Goal: Information Seeking & Learning: Learn about a topic

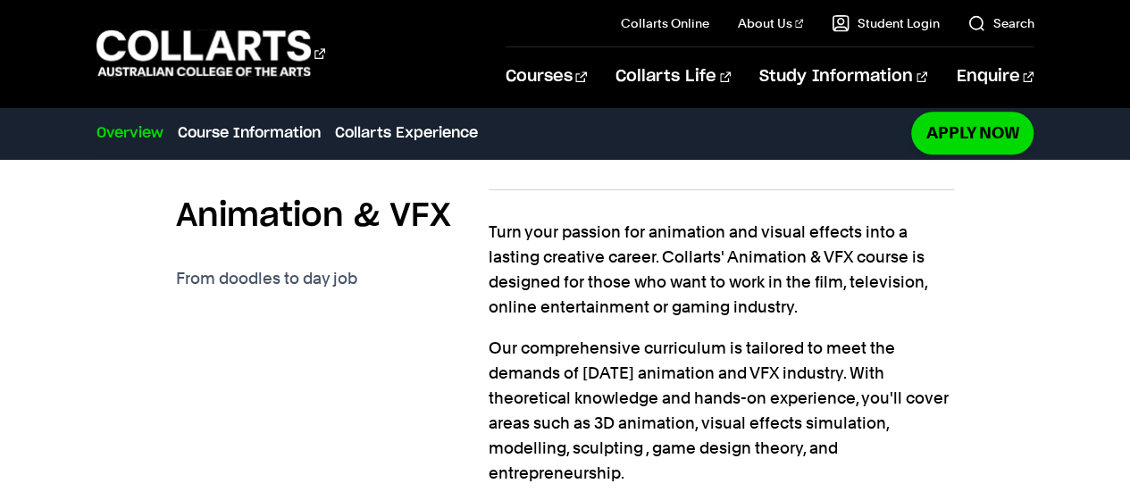
scroll to position [625, 0]
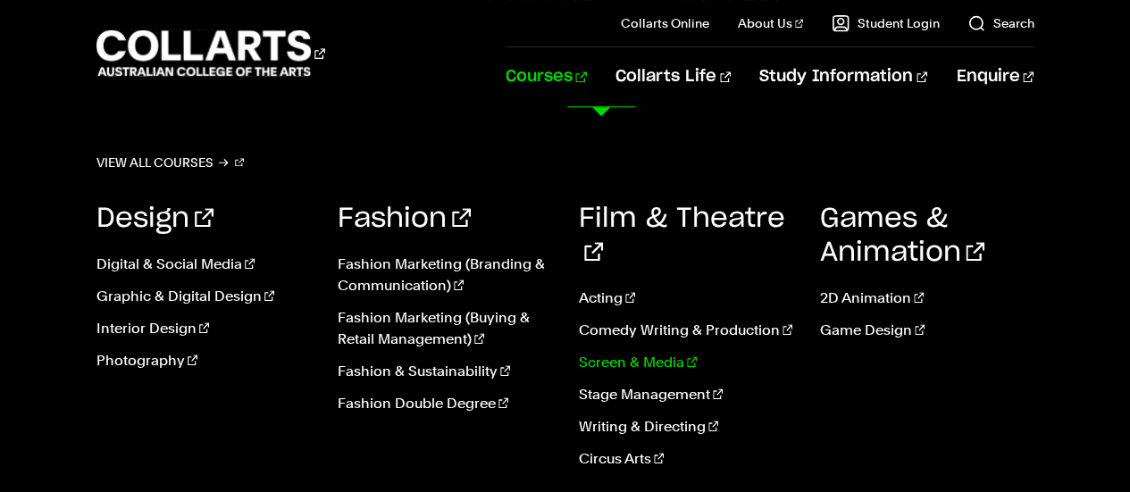
click at [670, 352] on link "Screen & Media" at bounding box center [686, 362] width 214 height 21
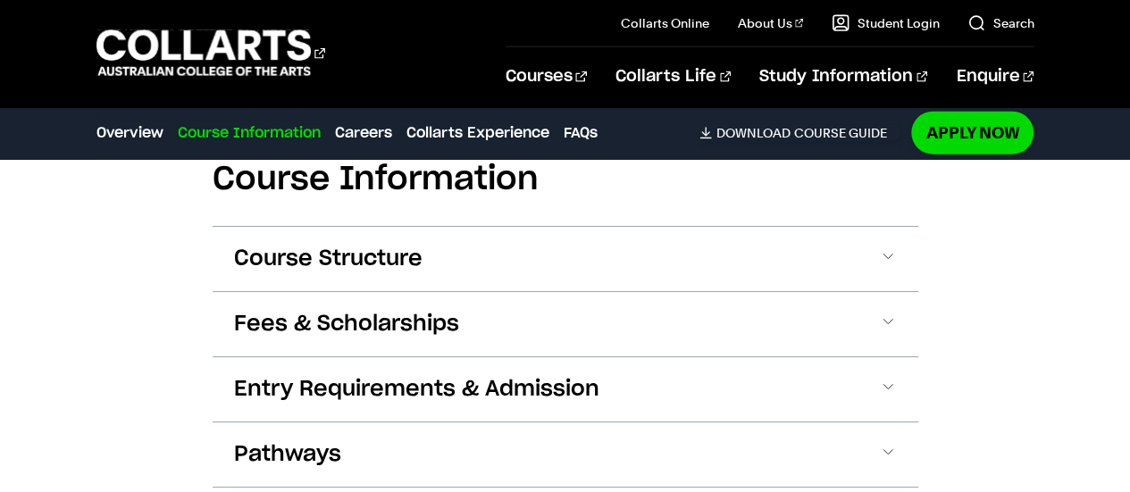
scroll to position [2143, 0]
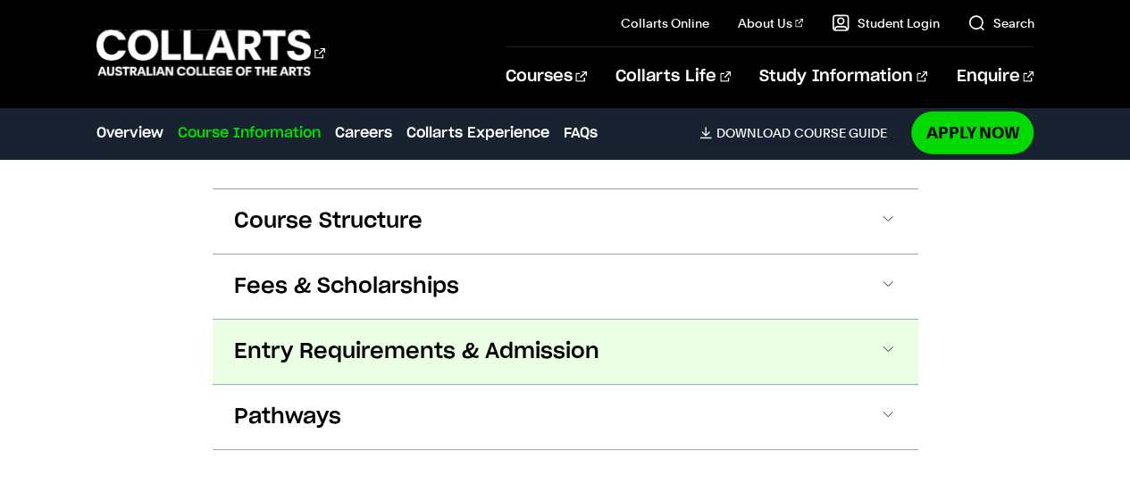
click at [429, 363] on span "Entry Requirements & Admission" at bounding box center [416, 352] width 365 height 29
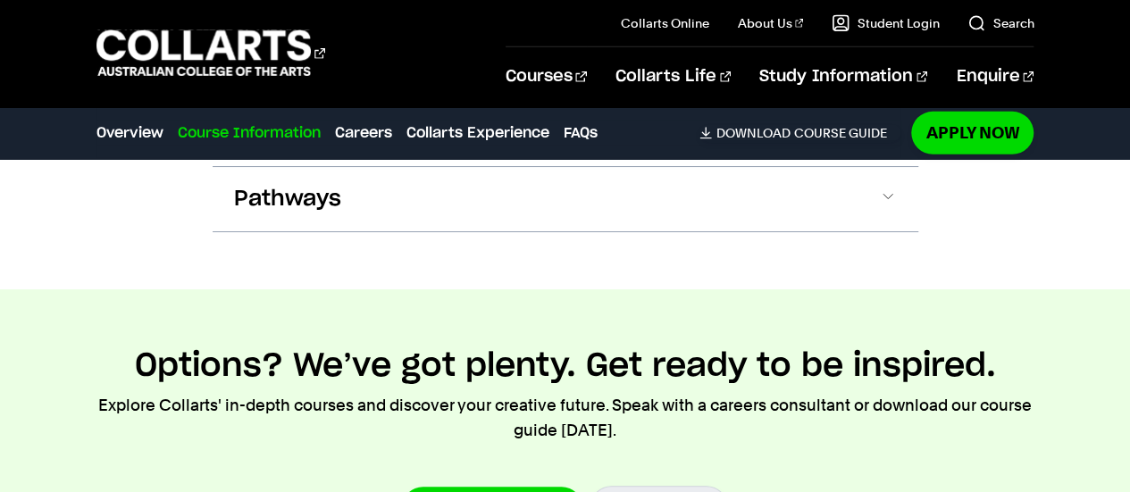
scroll to position [2747, 0]
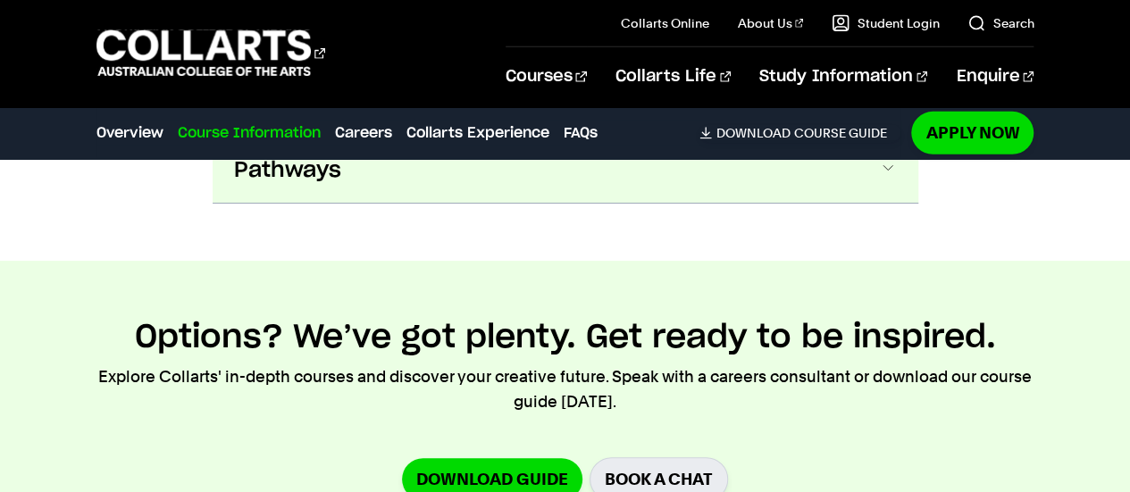
click at [288, 160] on span "Pathways" at bounding box center [287, 170] width 107 height 29
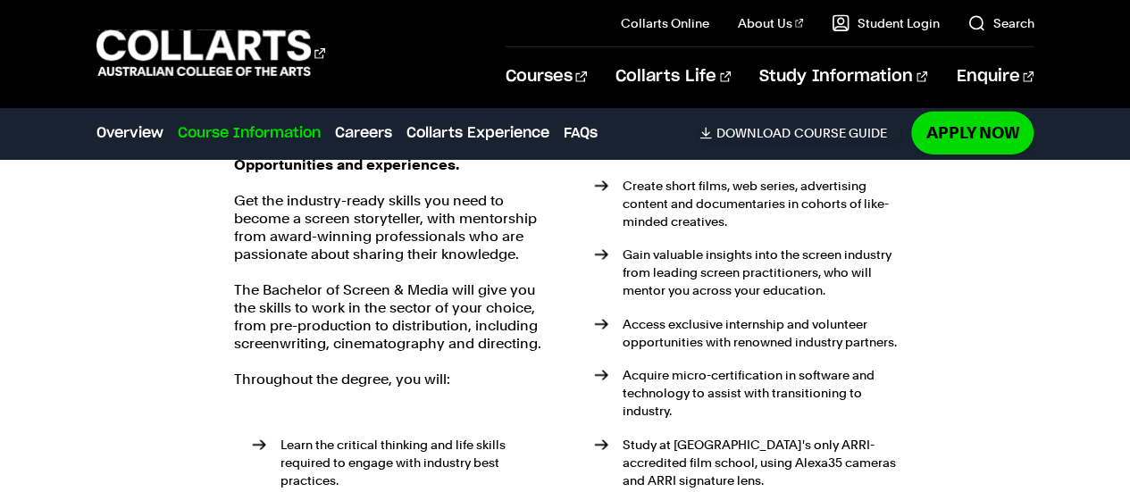
scroll to position [2722, 0]
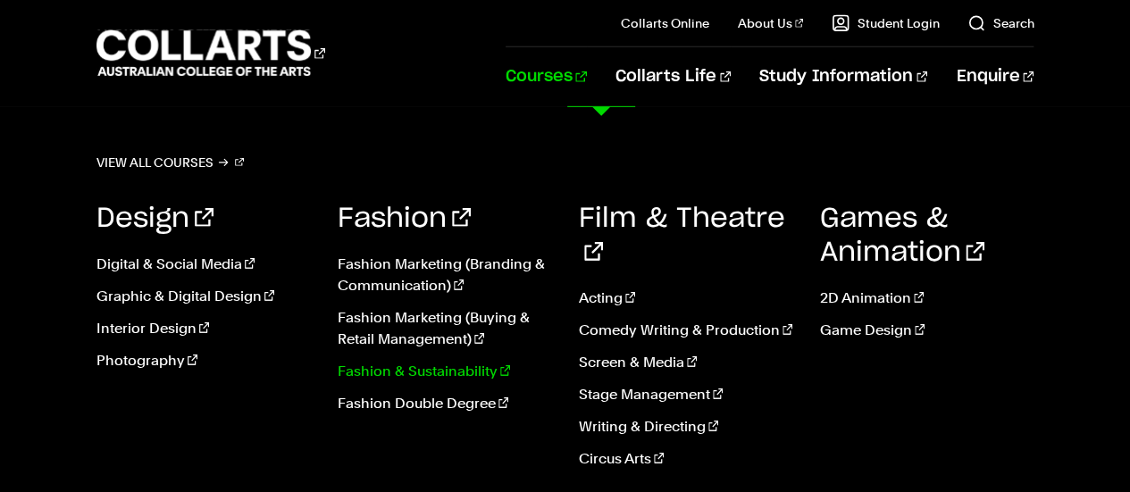
click at [414, 375] on link "Fashion & Sustainability" at bounding box center [445, 371] width 214 height 21
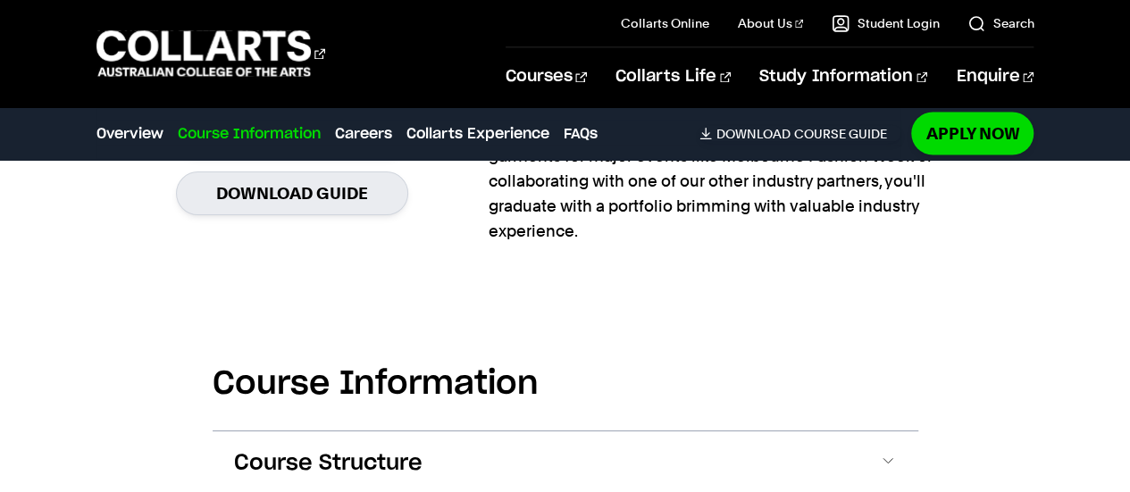
scroll to position [1786, 0]
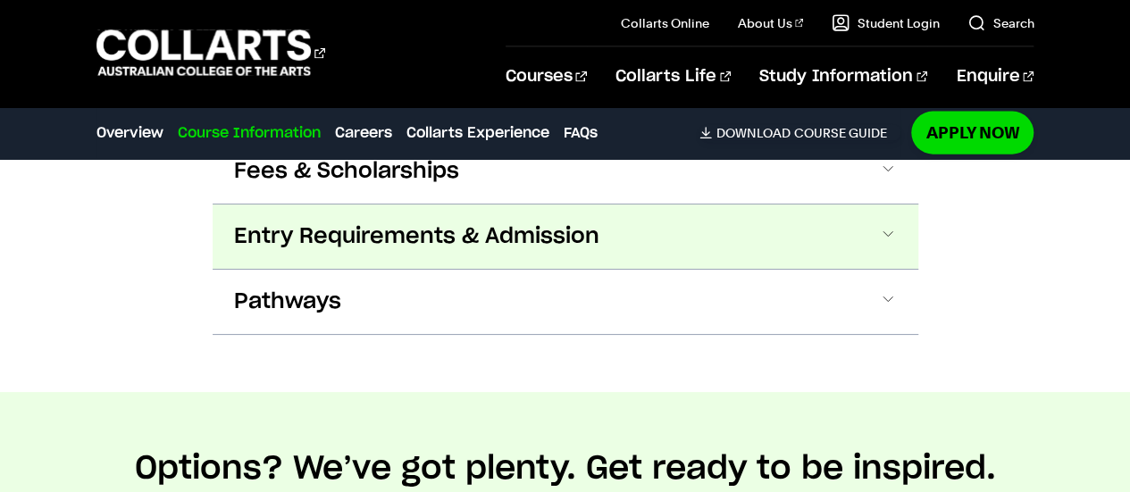
click at [347, 246] on span "Entry Requirements & Admission" at bounding box center [416, 236] width 365 height 29
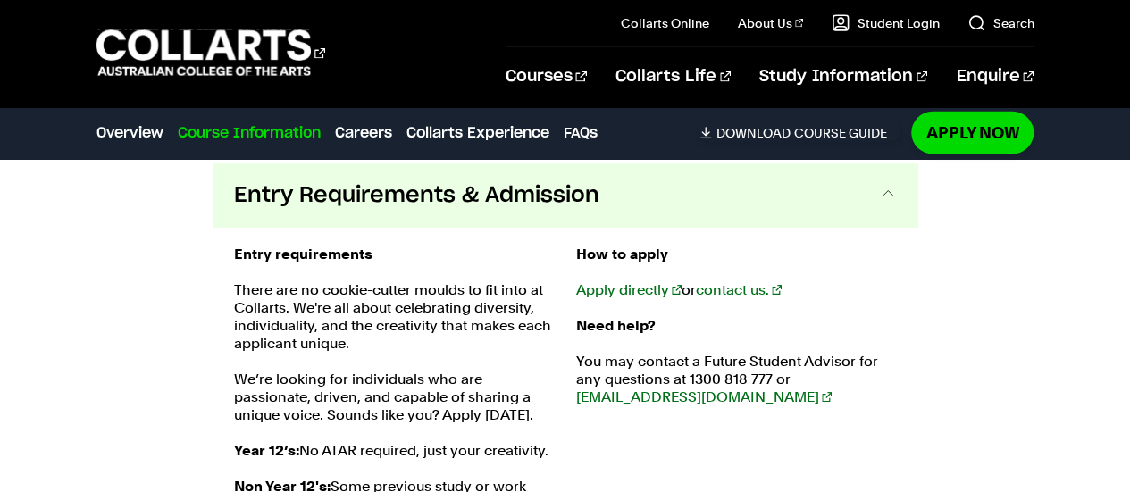
scroll to position [2007, 0]
click at [367, 135] on link "Careers" at bounding box center [363, 132] width 57 height 21
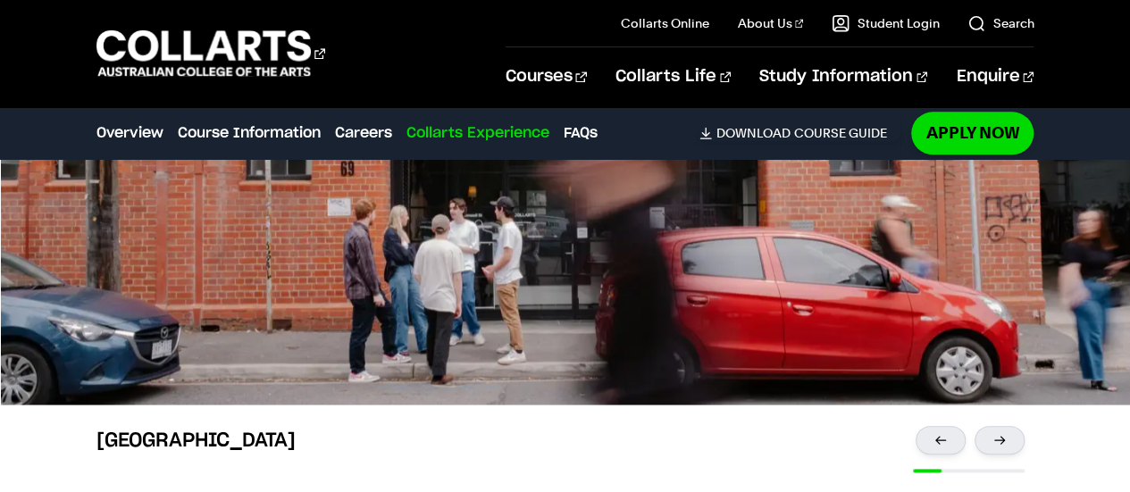
scroll to position [4100, 0]
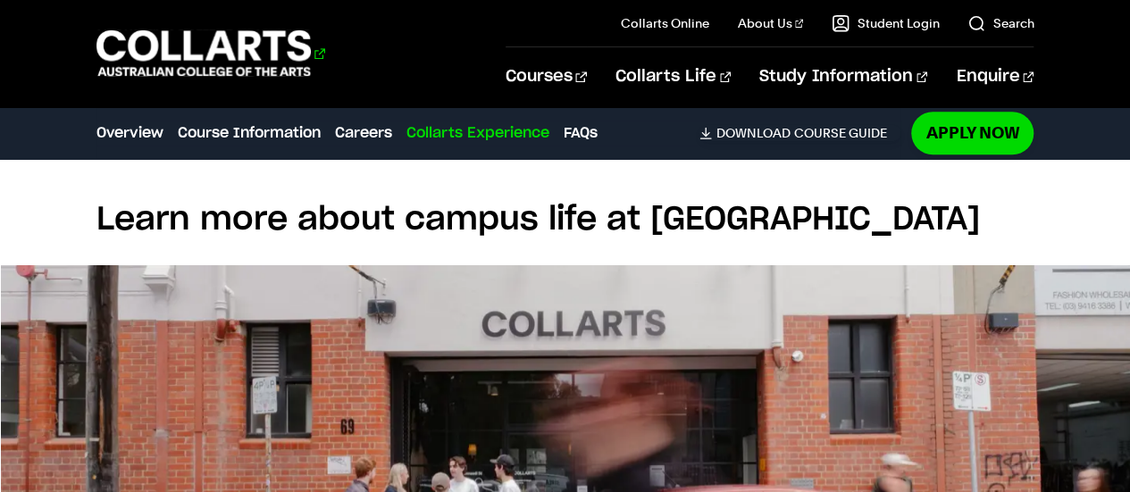
click at [227, 42] on 1 "Go to homepage" at bounding box center [203, 53] width 215 height 46
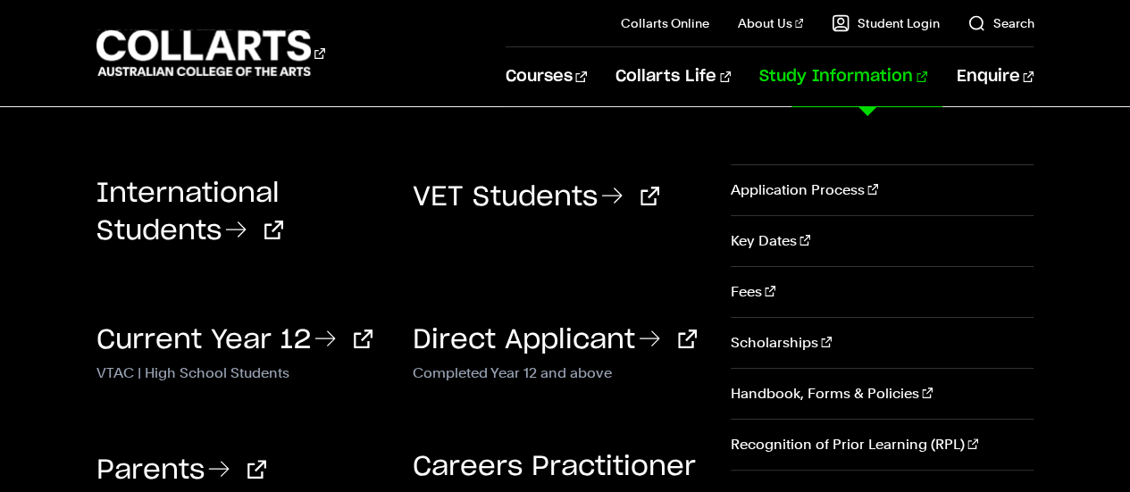
click at [799, 75] on link "Study Information" at bounding box center [843, 76] width 168 height 59
click at [175, 344] on link "Current Year 12" at bounding box center [234, 340] width 276 height 27
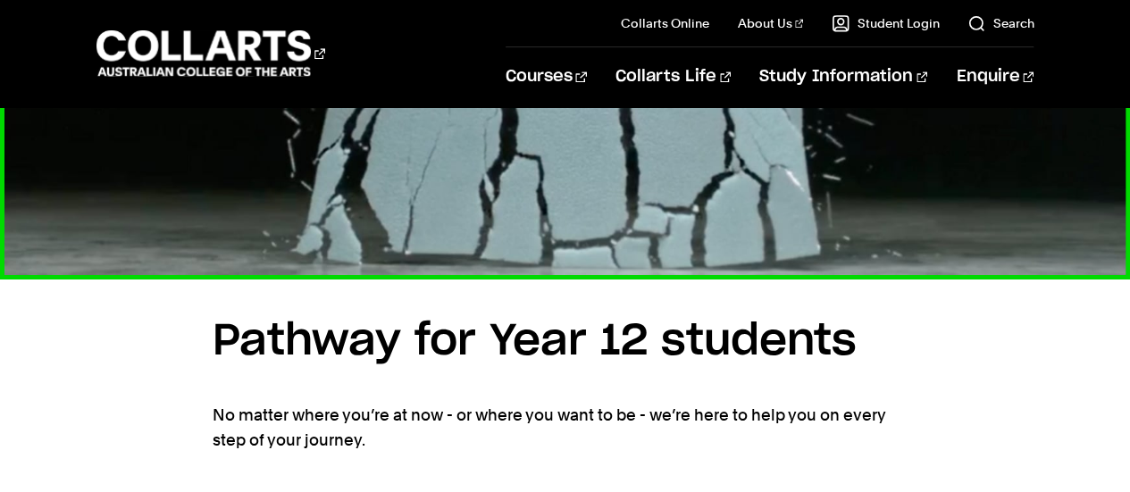
scroll to position [1072, 0]
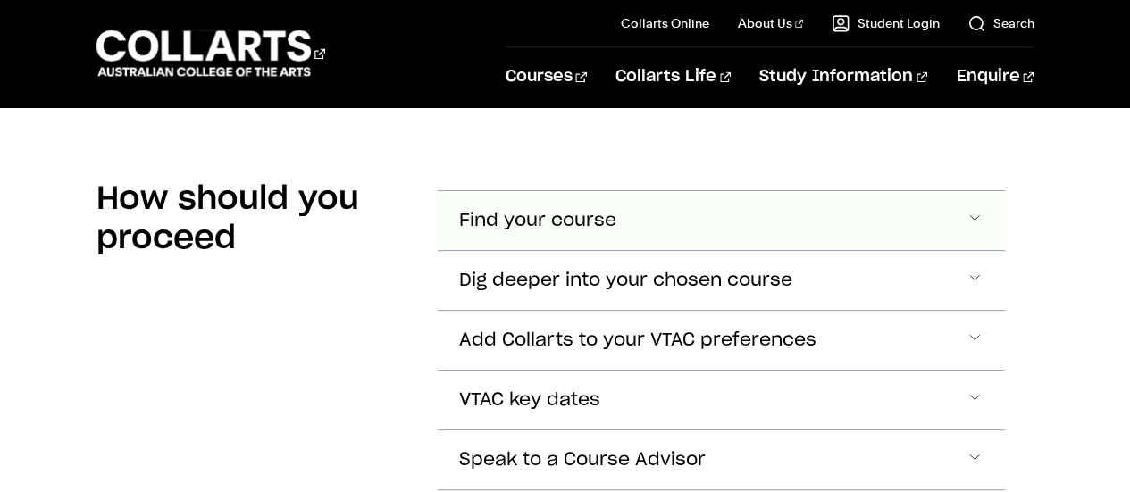
click at [485, 222] on span "Find your course" at bounding box center [537, 221] width 157 height 21
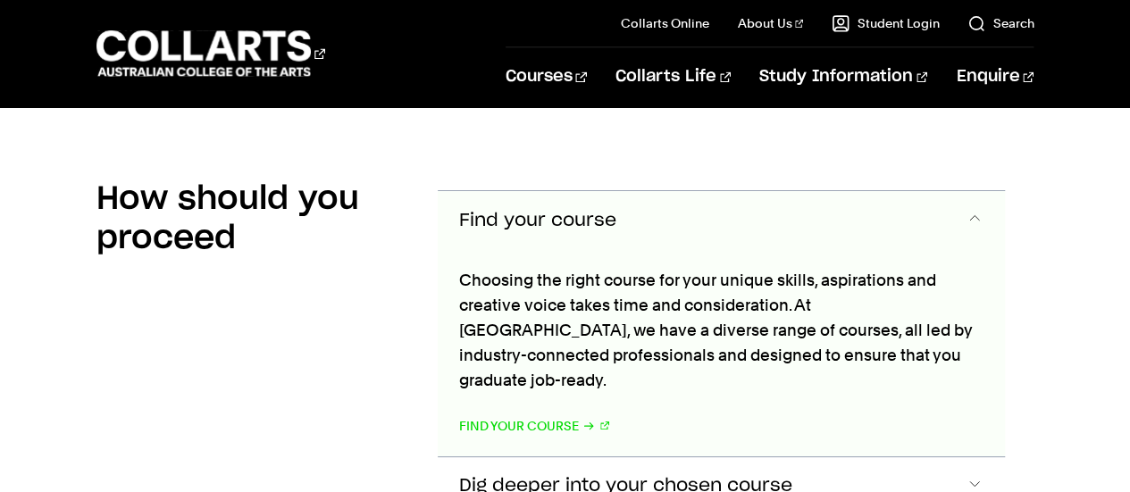
scroll to position [1368, 0]
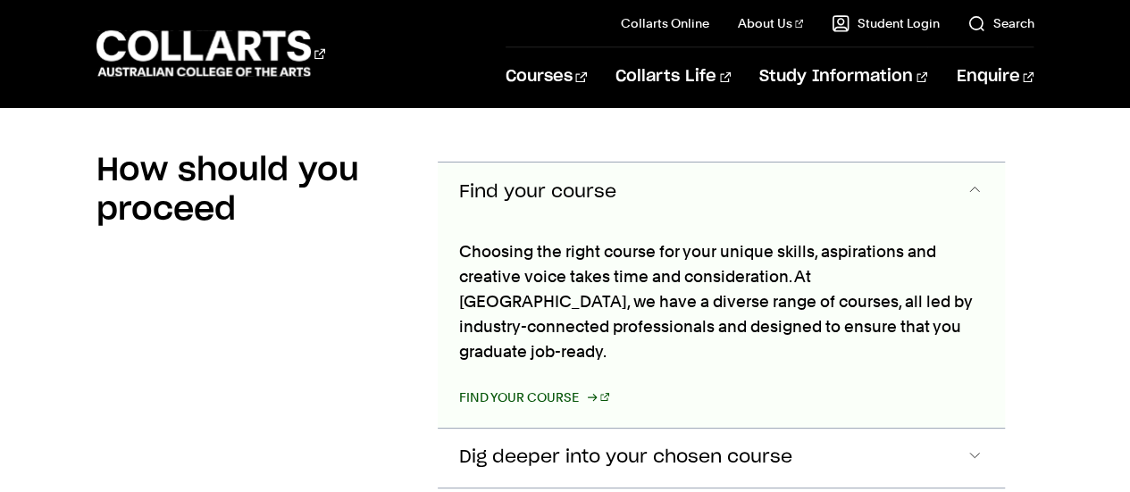
drag, startPoint x: 530, startPoint y: 358, endPoint x: 541, endPoint y: 359, distance: 10.8
click at [531, 385] on link "Find your course" at bounding box center [534, 397] width 151 height 25
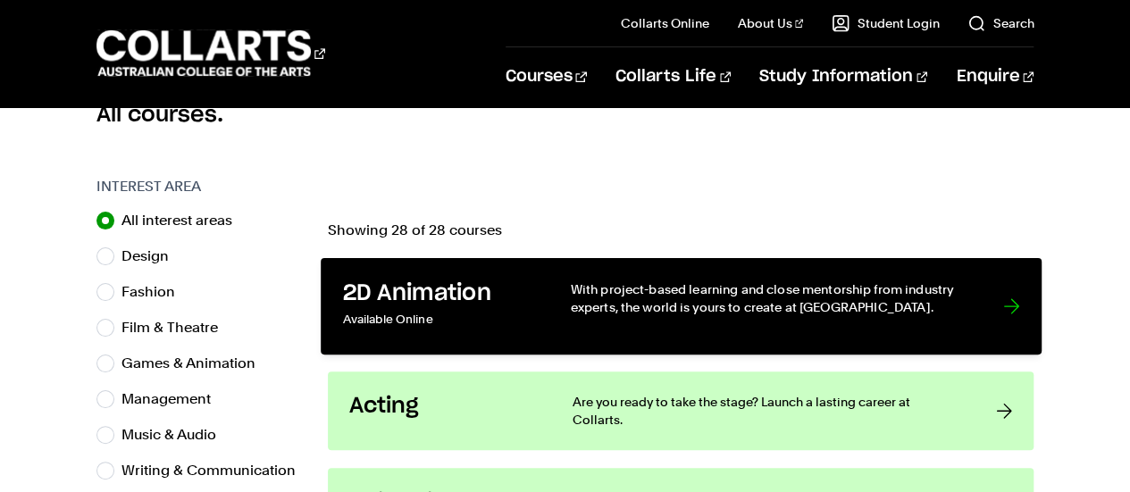
scroll to position [536, 0]
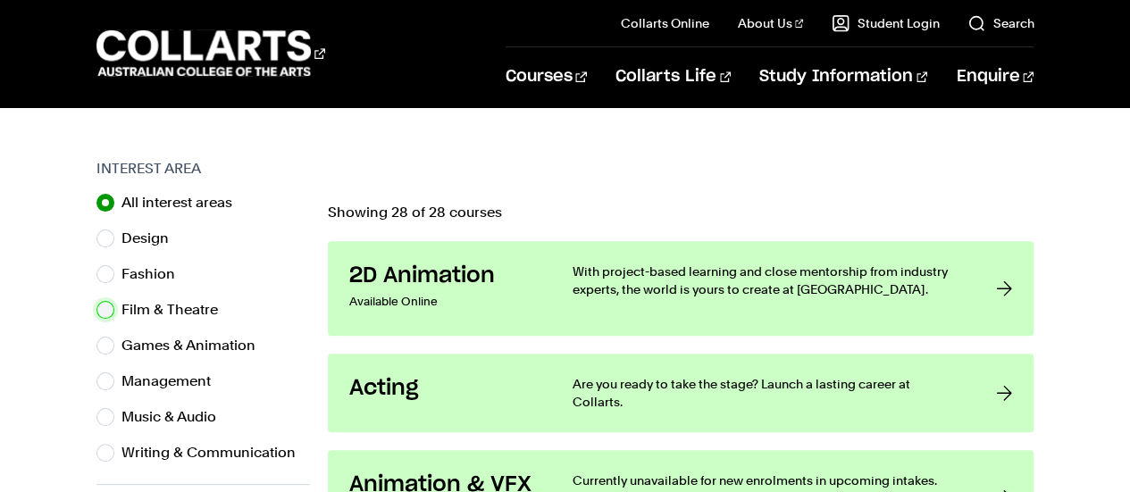
drag, startPoint x: 107, startPoint y: 307, endPoint x: 180, endPoint y: 305, distance: 73.3
click at [109, 308] on input "Film & Theatre" at bounding box center [105, 310] width 18 height 18
radio input "true"
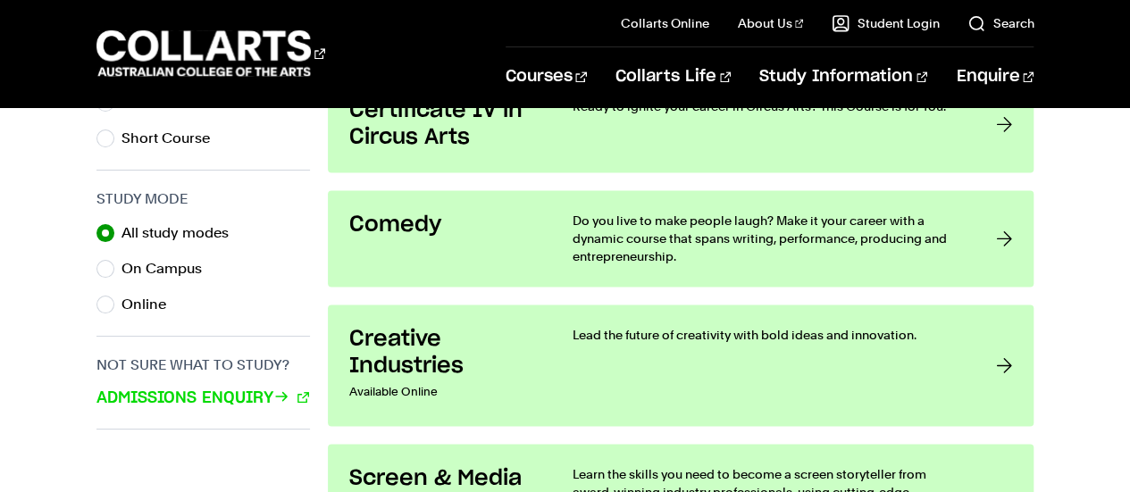
scroll to position [1161, 0]
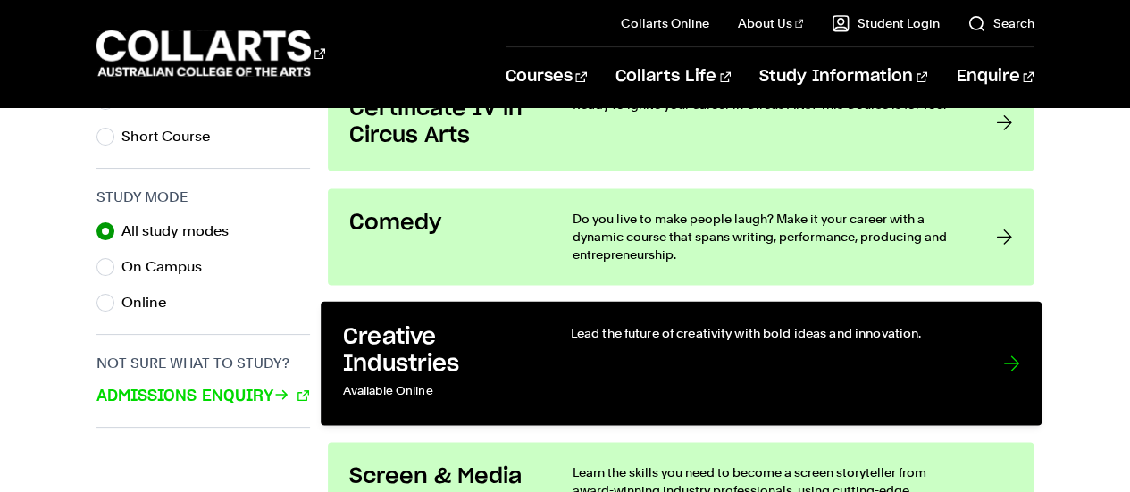
click at [802, 347] on div "Lead the future of creativity with bold ideas and innovation." at bounding box center [768, 363] width 396 height 80
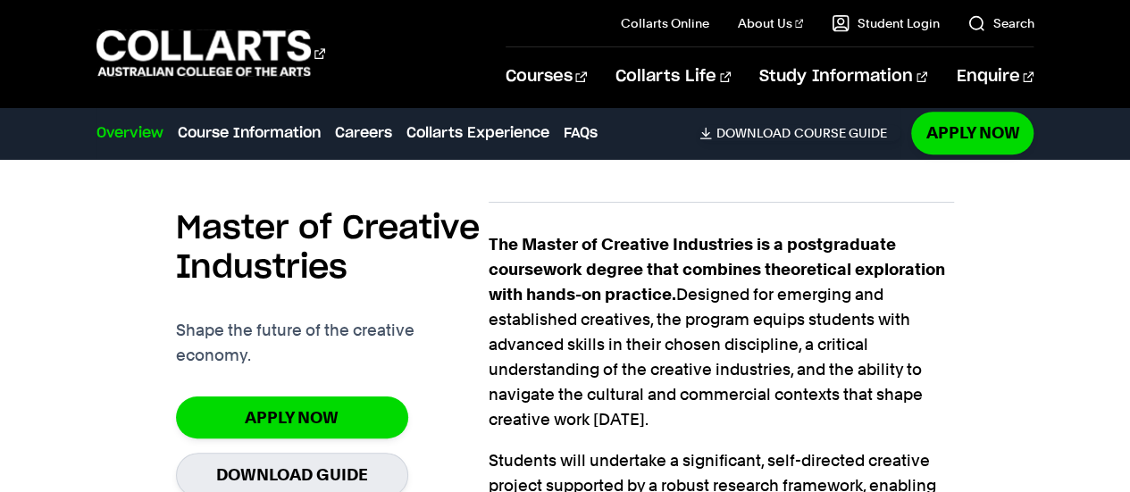
scroll to position [625, 0]
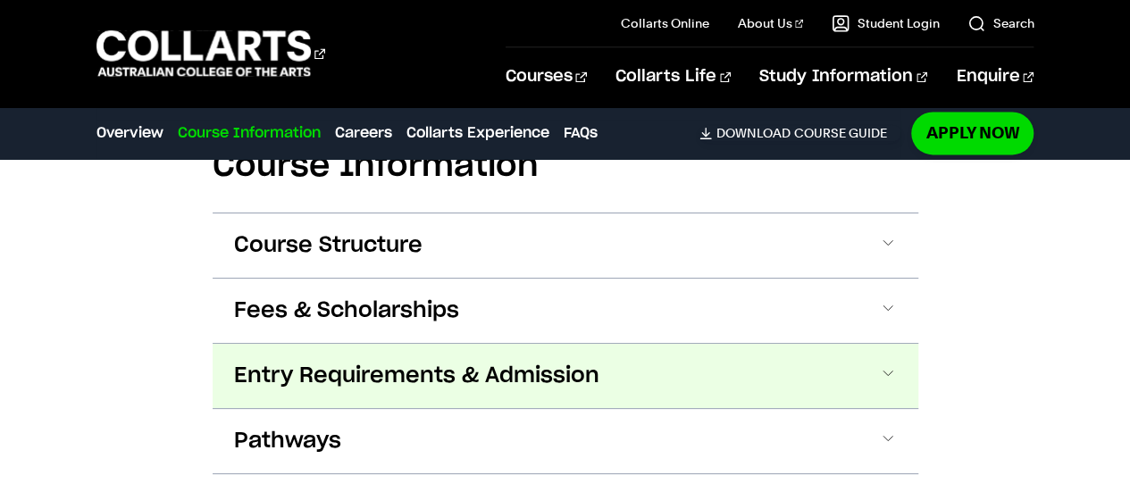
click at [341, 376] on span "Entry Requirements & Admission" at bounding box center [416, 376] width 365 height 29
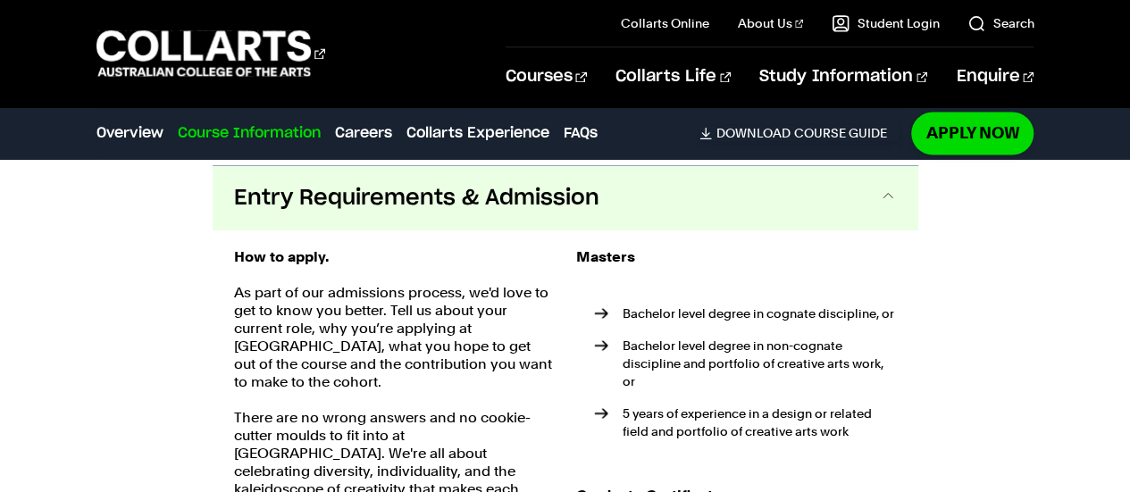
scroll to position [1520, 0]
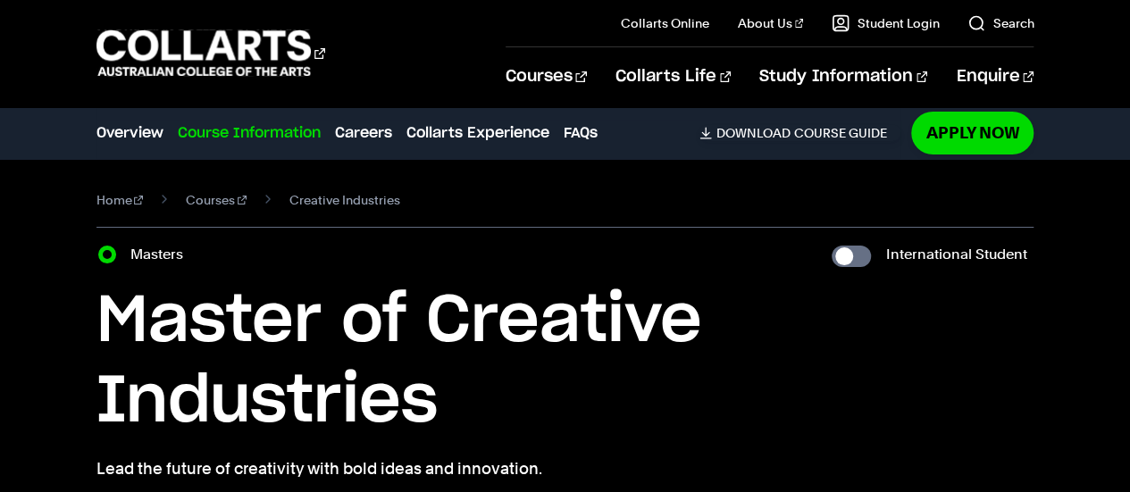
scroll to position [179, 0]
